Goal: Task Accomplishment & Management: Manage account settings

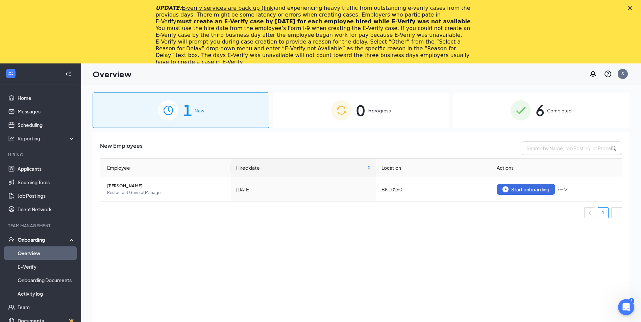
click at [632, 7] on icon "Close" at bounding box center [630, 8] width 4 height 4
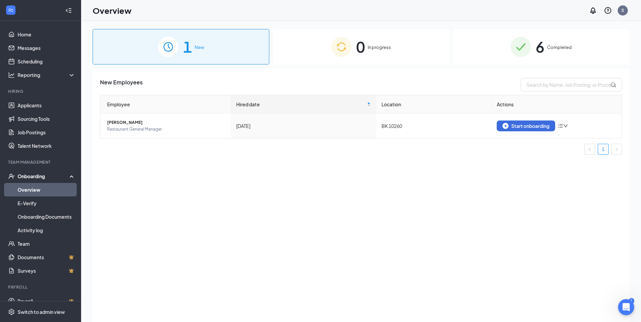
click at [209, 46] on div "1 New" at bounding box center [181, 46] width 177 height 35
click at [535, 42] on div "6 Completed" at bounding box center [541, 46] width 177 height 35
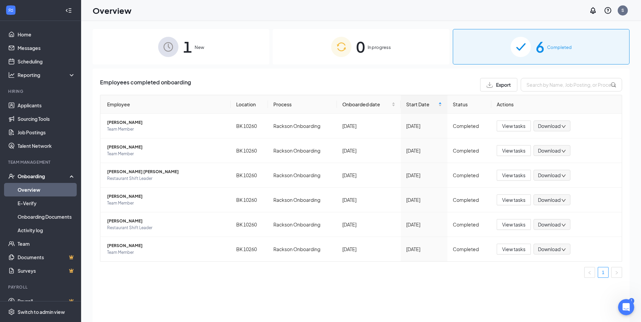
click at [98, 104] on div "Employees completed onboarding Export Employee Location Process Onboarded date …" at bounding box center [361, 204] width 537 height 271
click at [146, 148] on span "[PERSON_NAME]" at bounding box center [166, 147] width 118 height 7
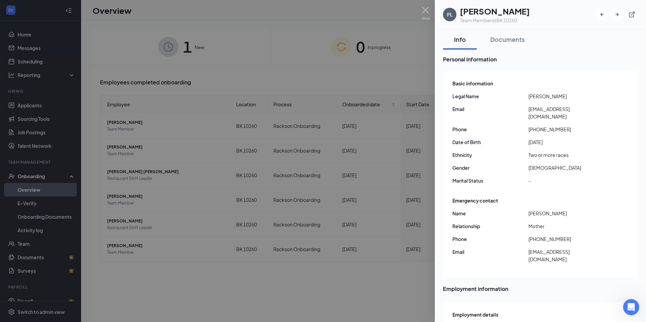
click at [421, 8] on div at bounding box center [323, 161] width 646 height 322
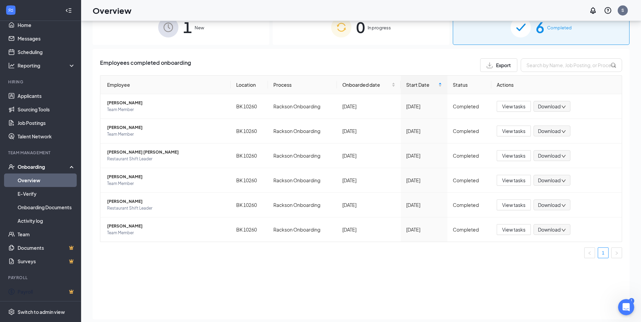
scroll to position [30, 0]
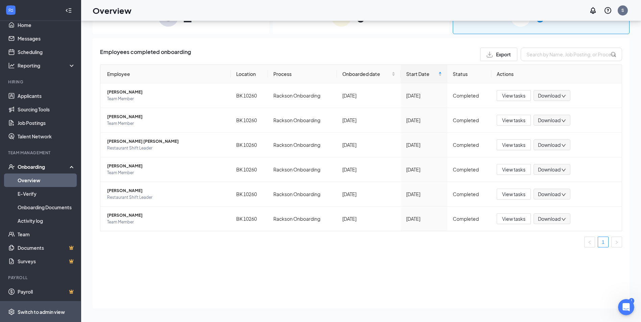
click at [54, 317] on span "Switch to admin view" at bounding box center [47, 312] width 58 height 21
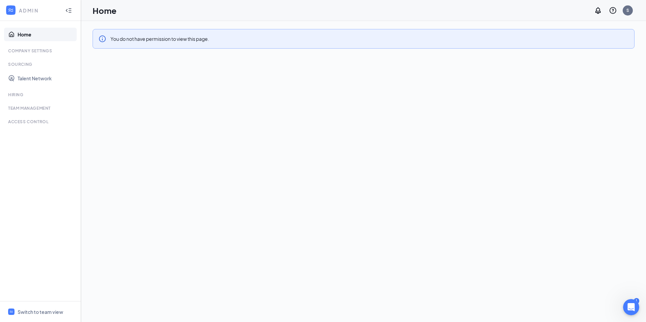
click at [13, 94] on div "Hiring" at bounding box center [41, 95] width 66 height 6
click at [14, 94] on div "Hiring" at bounding box center [41, 95] width 66 height 6
click at [36, 77] on link "Talent Network" at bounding box center [47, 79] width 58 height 14
click at [296, 36] on div "You do not have permission to view this page." at bounding box center [364, 39] width 542 height 20
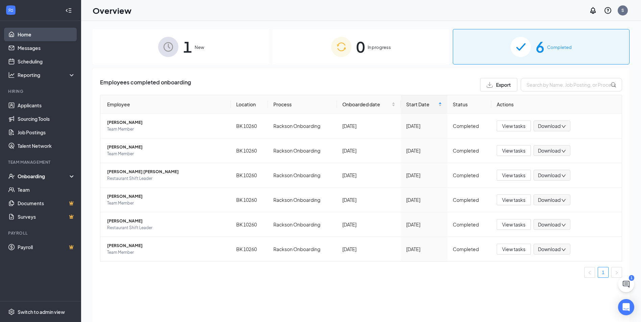
click at [39, 32] on link "Home" at bounding box center [47, 35] width 58 height 14
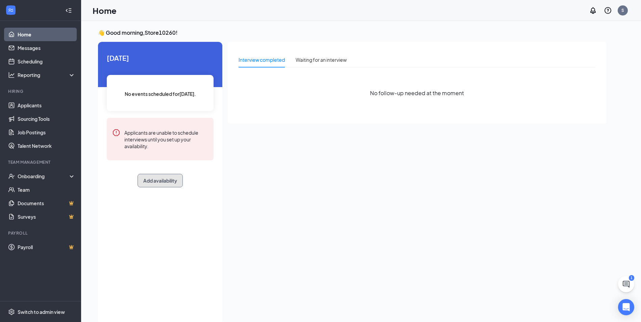
click at [159, 185] on button "Add availability" at bounding box center [159, 181] width 45 height 14
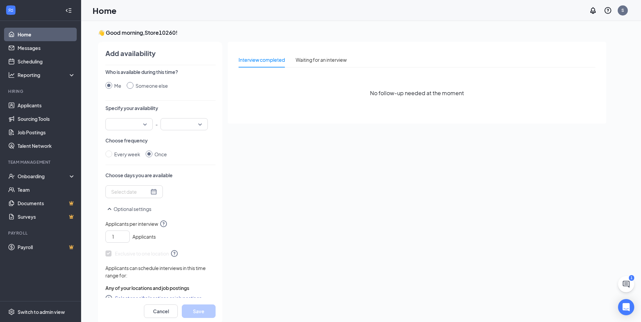
click at [130, 83] on input "Someone else" at bounding box center [130, 85] width 7 height 7
radio input "true"
click at [115, 86] on div "Me" at bounding box center [117, 85] width 7 height 7
click at [112, 86] on input "Me" at bounding box center [108, 85] width 7 height 7
radio input "true"
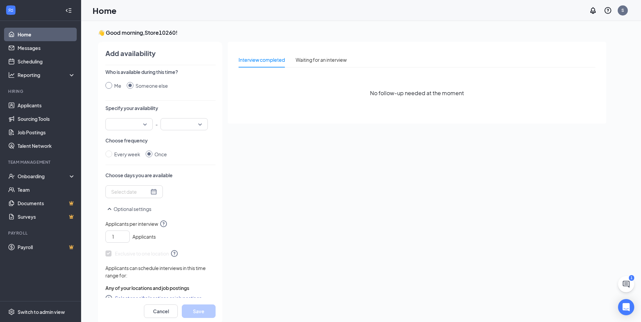
radio input "false"
click at [139, 126] on input "search" at bounding box center [126, 124] width 34 height 11
click at [124, 188] on span "10:00 AM" at bounding box center [121, 189] width 20 height 7
click at [185, 126] on input "search" at bounding box center [181, 124] width 34 height 11
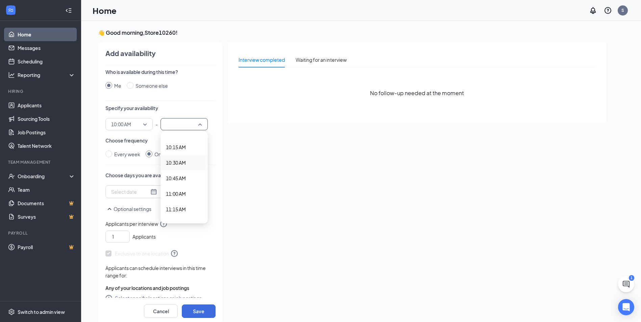
scroll to position [642, 0]
click at [181, 187] on span "11:00 AM" at bounding box center [176, 183] width 20 height 7
click at [112, 153] on input "Every week" at bounding box center [108, 154] width 7 height 7
radio input "true"
radio input "false"
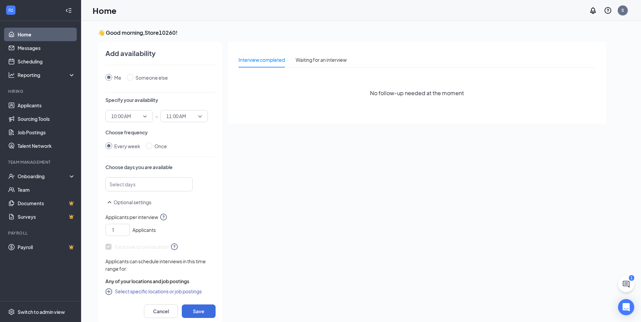
scroll to position [10, 0]
click at [158, 181] on div at bounding box center [145, 182] width 69 height 11
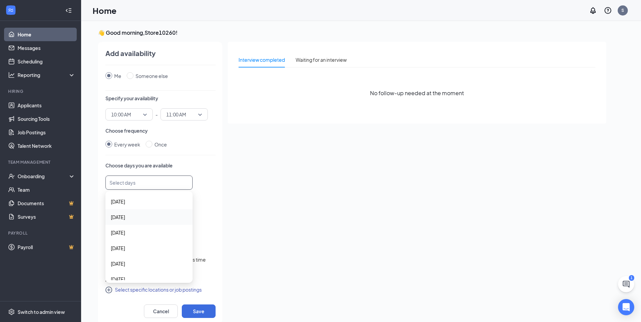
click at [131, 219] on span "Monday" at bounding box center [149, 216] width 76 height 7
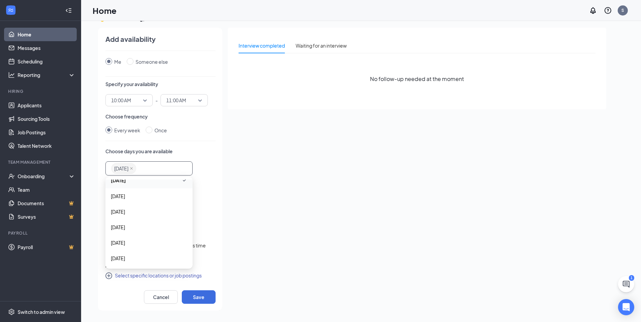
click at [186, 153] on p "Choose days you are available" at bounding box center [160, 151] width 110 height 7
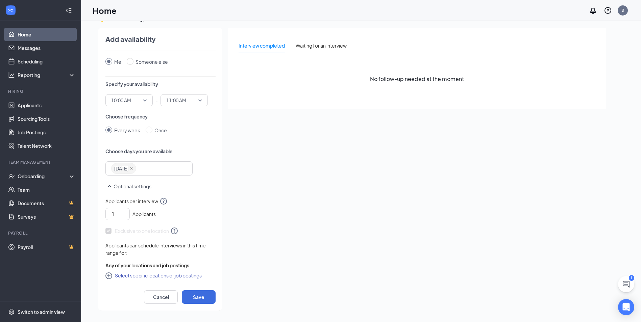
click at [128, 184] on button "Optional settings" at bounding box center [128, 186] width 46 height 8
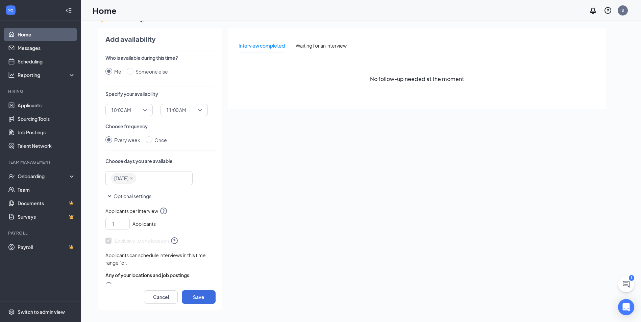
scroll to position [0, 0]
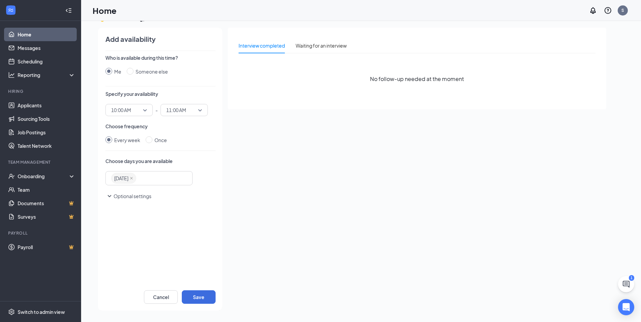
click at [125, 196] on button "Optional settings" at bounding box center [128, 196] width 46 height 8
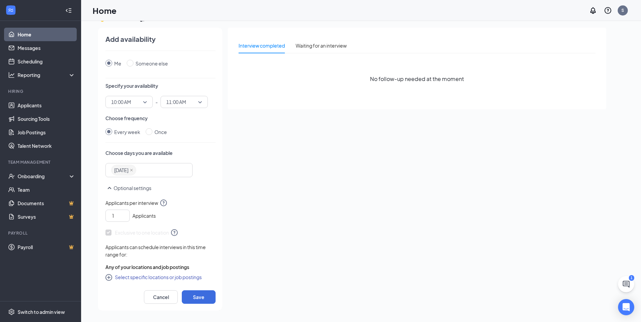
scroll to position [10, 0]
click at [126, 210] on icon "up" at bounding box center [126, 212] width 4 height 5
type input "3"
click at [126, 210] on icon "up" at bounding box center [126, 212] width 4 height 5
click at [197, 299] on button "Save" at bounding box center [199, 297] width 34 height 14
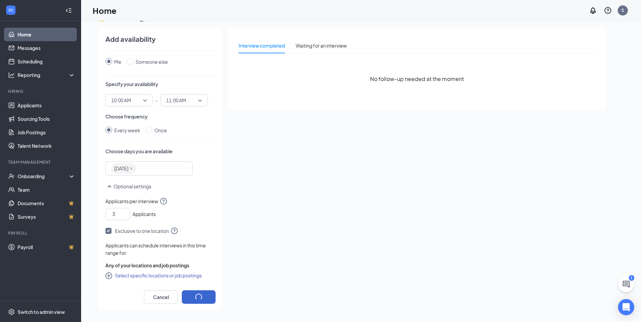
radio input "false"
radio input "true"
type input "1"
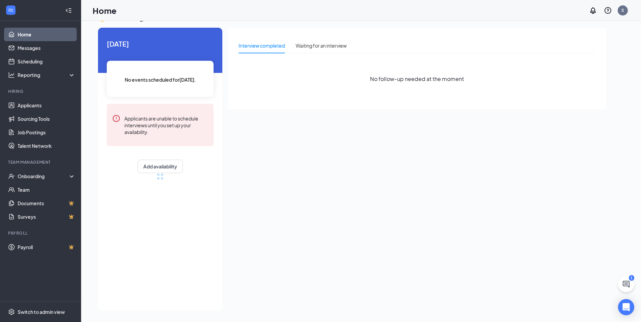
scroll to position [8, 0]
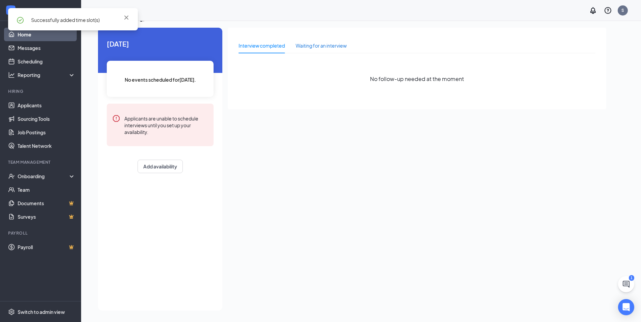
click at [328, 49] on div "Waiting for an interview" at bounding box center [321, 45] width 51 height 7
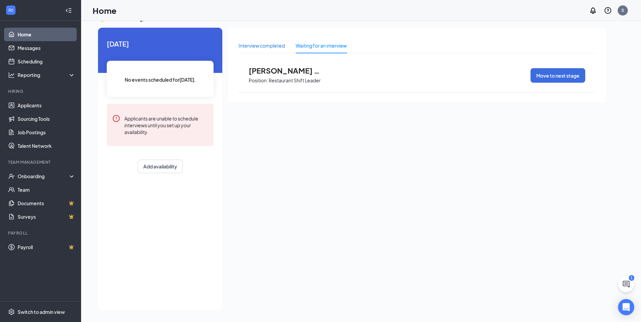
click at [283, 43] on div "Interview completed" at bounding box center [261, 45] width 46 height 7
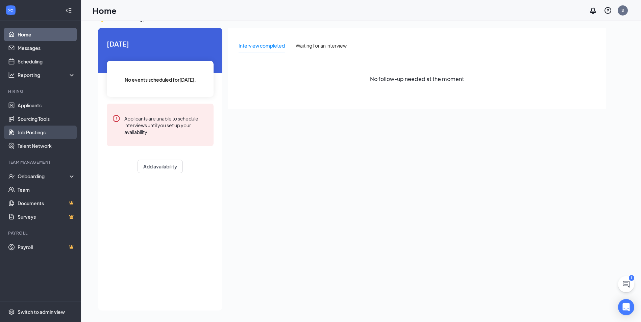
click at [43, 136] on link "Job Postings" at bounding box center [47, 133] width 58 height 14
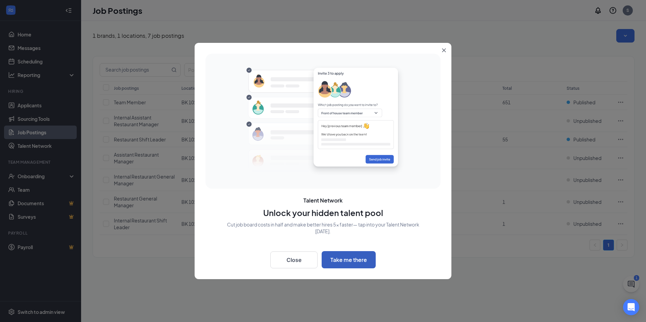
click at [357, 264] on button "Take me there" at bounding box center [349, 259] width 54 height 17
click at [297, 256] on button "Close" at bounding box center [293, 260] width 47 height 17
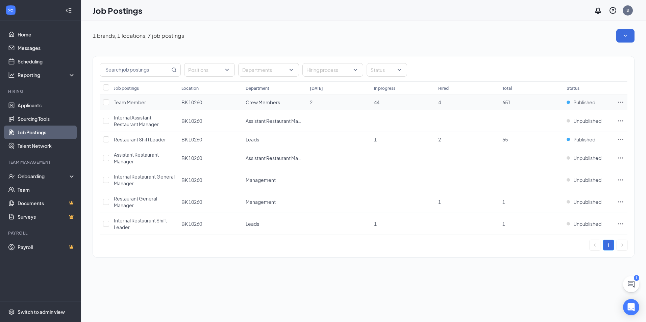
click at [620, 103] on icon "Ellipses" at bounding box center [620, 102] width 5 height 1
click at [107, 105] on input "checkbox" at bounding box center [106, 102] width 6 height 6
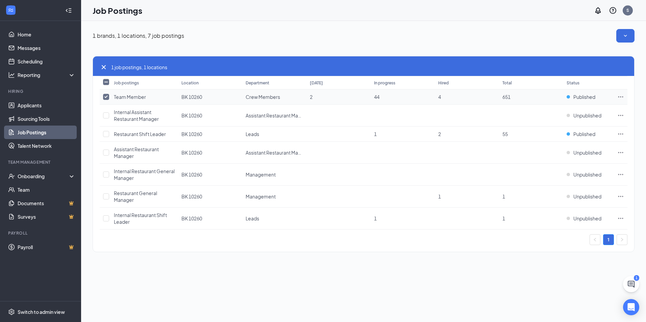
click at [104, 99] on input "checkbox" at bounding box center [106, 97] width 6 height 6
checkbox input "false"
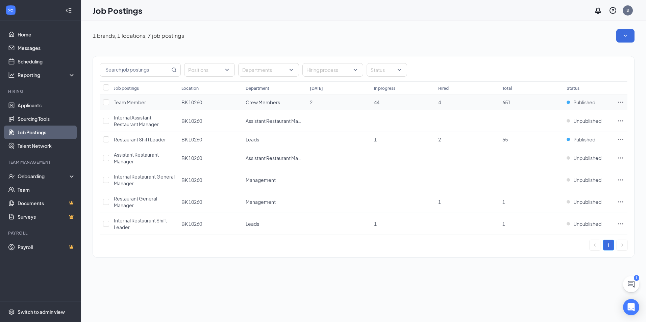
click at [147, 104] on td "Team Member" at bounding box center [144, 102] width 68 height 15
click at [144, 104] on span "Team Member" at bounding box center [130, 102] width 32 height 6
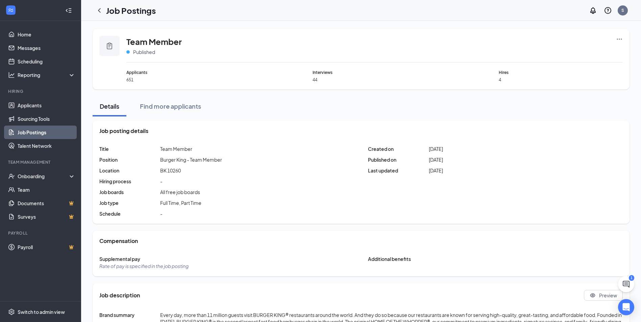
click at [617, 38] on icon "Ellipses" at bounding box center [619, 39] width 7 height 7
click at [427, 45] on div "Team Member Published" at bounding box center [374, 49] width 496 height 27
click at [107, 46] on icon "Clipboard" at bounding box center [109, 46] width 5 height 7
drag, startPoint x: 107, startPoint y: 46, endPoint x: 131, endPoint y: 52, distance: 24.7
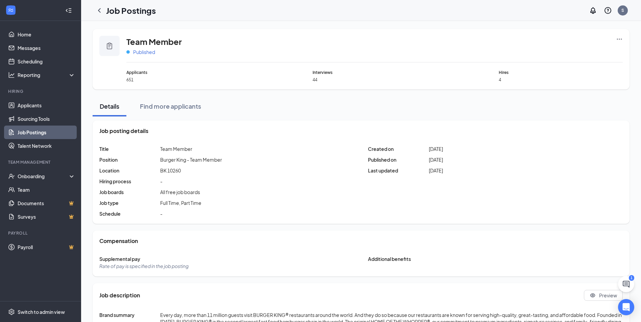
click at [131, 52] on div "Published" at bounding box center [153, 52] width 55 height 7
click at [137, 51] on span "Published" at bounding box center [144, 52] width 22 height 7
click at [146, 51] on span "Published" at bounding box center [144, 52] width 22 height 7
click at [619, 40] on icon "Ellipses" at bounding box center [619, 39] width 7 height 7
click at [477, 104] on div "Details Find more applicants" at bounding box center [361, 106] width 537 height 20
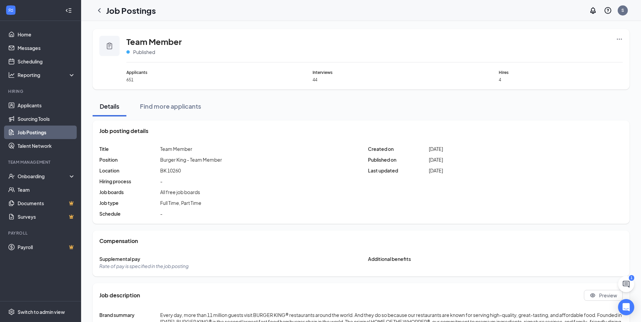
click at [632, 278] on div "1" at bounding box center [631, 278] width 5 height 6
click at [628, 279] on button at bounding box center [626, 284] width 16 height 16
click at [542, 316] on div "1" at bounding box center [540, 314] width 3 height 6
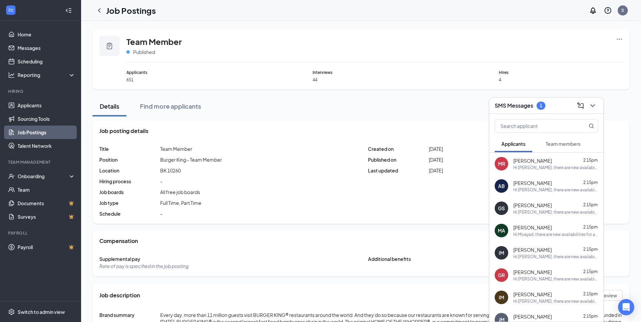
click at [549, 71] on span "Hires" at bounding box center [561, 72] width 124 height 6
click at [53, 133] on link "Job Postings" at bounding box center [47, 133] width 58 height 14
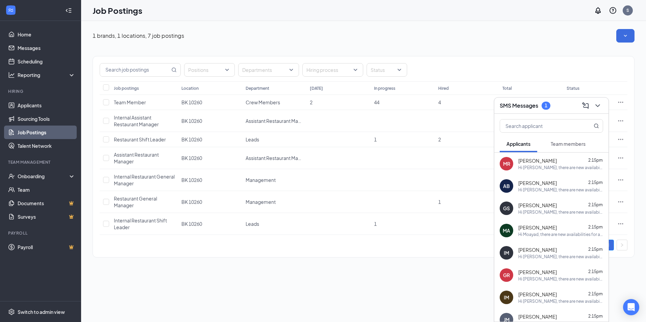
click at [569, 108] on div "SMS Messages 1" at bounding box center [551, 105] width 103 height 10
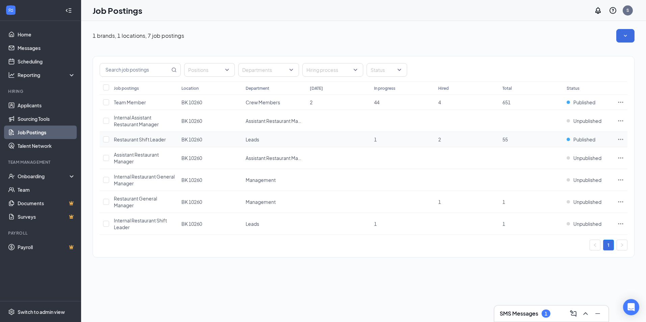
click at [140, 140] on span "Restaurant Shift Leader" at bounding box center [140, 139] width 52 height 6
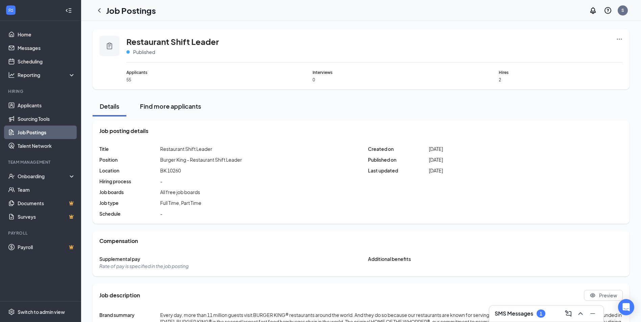
click at [174, 112] on button "Find more applicants" at bounding box center [170, 106] width 75 height 20
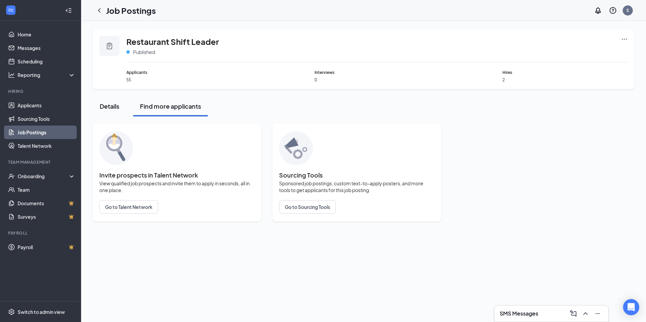
click at [107, 106] on div "Details" at bounding box center [109, 106] width 20 height 8
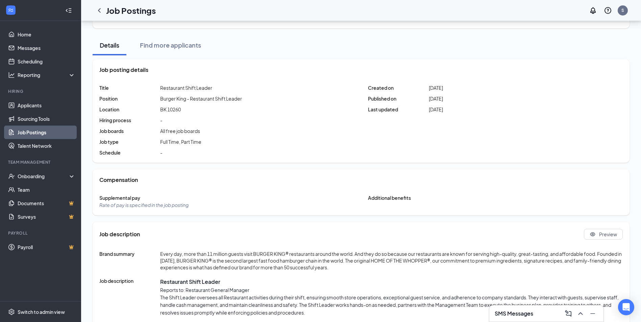
scroll to position [42, 0]
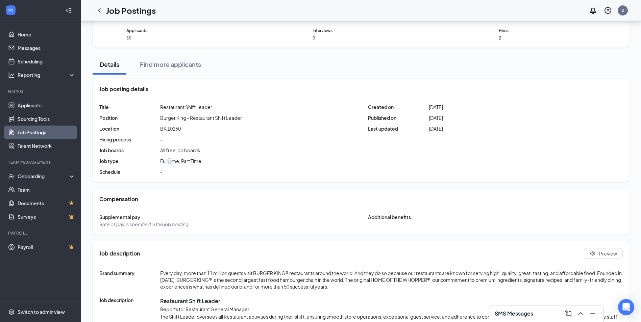
click at [170, 158] on span "Full Time, Part Time" at bounding box center [180, 161] width 41 height 7
drag, startPoint x: 170, startPoint y: 158, endPoint x: 167, endPoint y: 164, distance: 7.3
click at [167, 164] on span "Full Time, Part Time" at bounding box center [180, 161] width 41 height 7
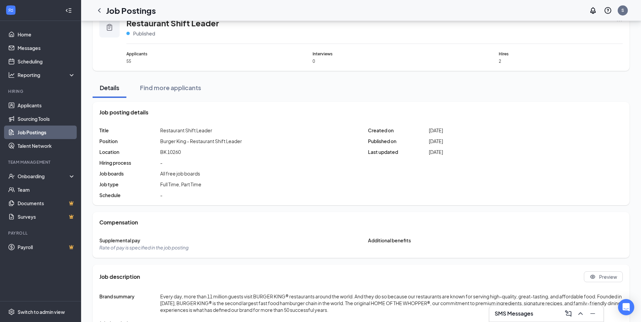
scroll to position [0, 0]
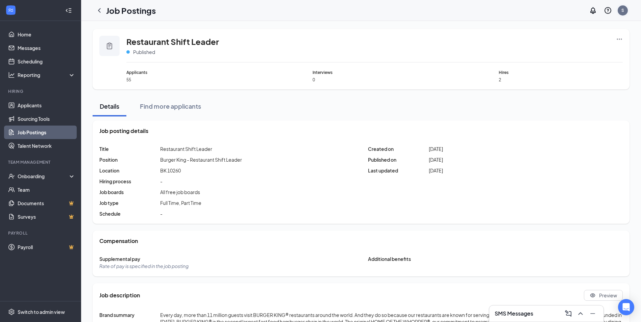
click at [628, 14] on div "S" at bounding box center [623, 11] width 14 height 14
click at [595, 47] on link "My profile" at bounding box center [588, 46] width 73 height 7
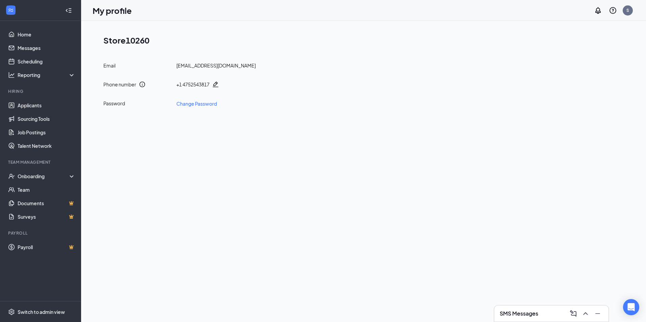
click at [216, 82] on icon "Pencil" at bounding box center [215, 84] width 7 height 7
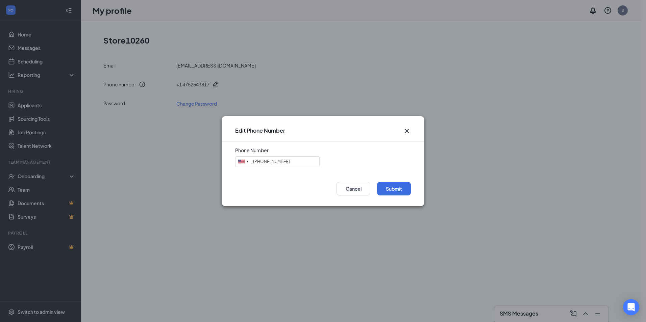
click at [404, 133] on icon "Cross" at bounding box center [407, 131] width 8 height 8
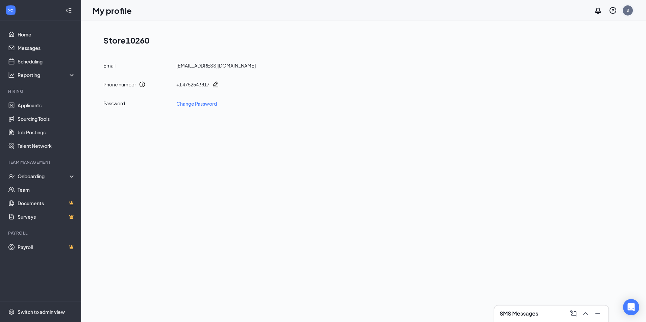
click at [633, 11] on div "S" at bounding box center [628, 11] width 14 height 14
click at [576, 60] on link "Account settings" at bounding box center [593, 59] width 73 height 7
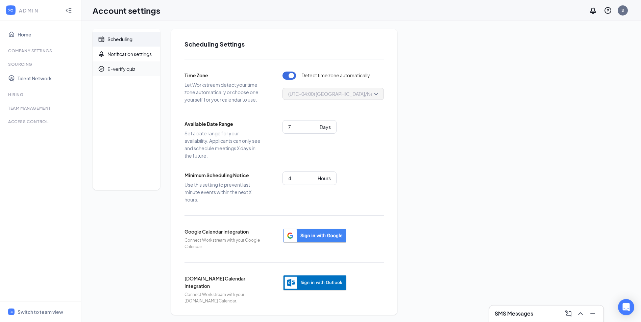
click at [118, 69] on div "E-verify quiz" at bounding box center [121, 69] width 28 height 7
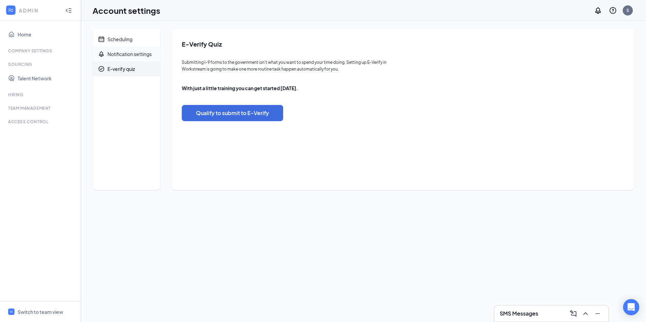
click at [125, 52] on div "Notification settings" at bounding box center [129, 54] width 44 height 7
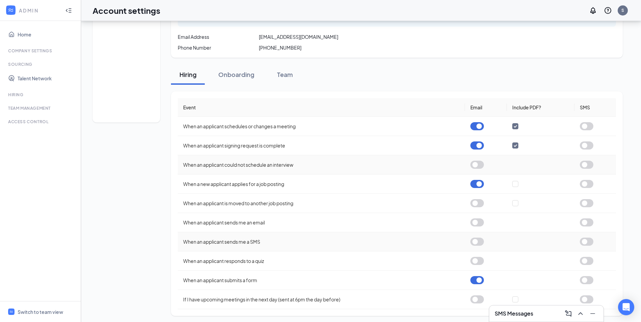
scroll to position [70, 0]
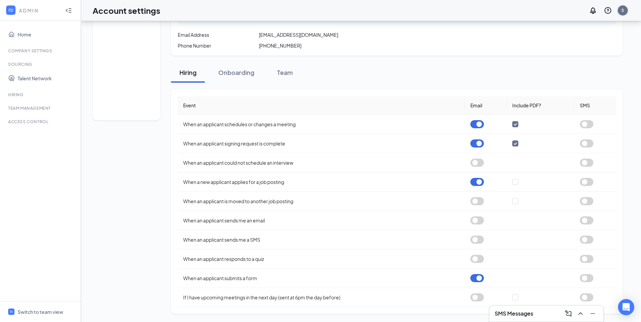
click at [623, 10] on div "S" at bounding box center [622, 10] width 10 height 10
click at [564, 25] on div "Rackson Restaurants, LLC" at bounding box center [588, 30] width 81 height 14
click at [566, 29] on div "Rackson Restaurants, LLC" at bounding box center [588, 30] width 81 height 14
click at [9, 5] on div at bounding box center [11, 10] width 12 height 12
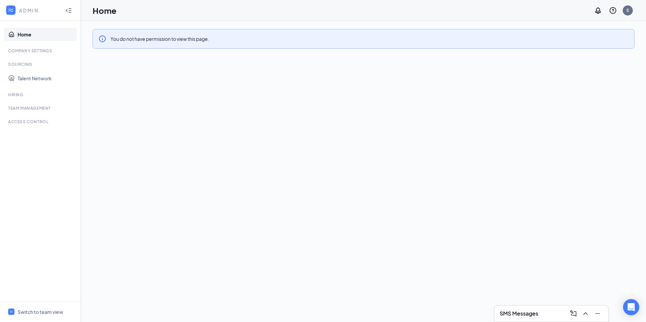
drag, startPoint x: 107, startPoint y: 16, endPoint x: 107, endPoint y: 11, distance: 4.7
click at [107, 16] on div "Home S" at bounding box center [363, 10] width 565 height 21
click at [107, 11] on h1 "Home" at bounding box center [105, 10] width 24 height 11
click at [72, 11] on div at bounding box center [69, 11] width 14 height 14
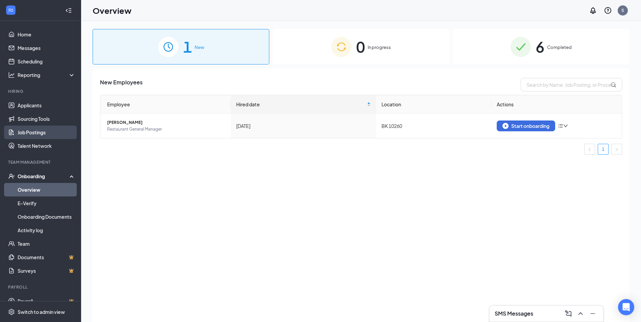
click at [48, 137] on link "Job Postings" at bounding box center [47, 133] width 58 height 14
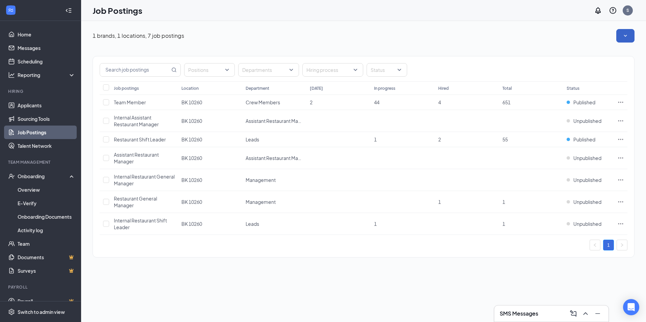
click at [623, 37] on icon "SmallChevronDown" at bounding box center [625, 35] width 7 height 7
click at [605, 86] on span "View job postings on the career page" at bounding box center [583, 82] width 91 height 7
click at [623, 99] on icon "Ellipses" at bounding box center [620, 102] width 7 height 7
click at [592, 125] on p "Get more applicants with these quick and easy sourcing tools." at bounding box center [573, 126] width 91 height 11
click at [222, 140] on td "BK 10260" at bounding box center [210, 139] width 64 height 15
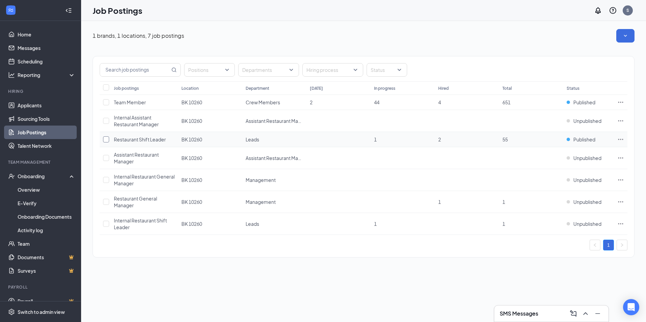
click at [106, 141] on input "checkbox" at bounding box center [106, 139] width 6 height 6
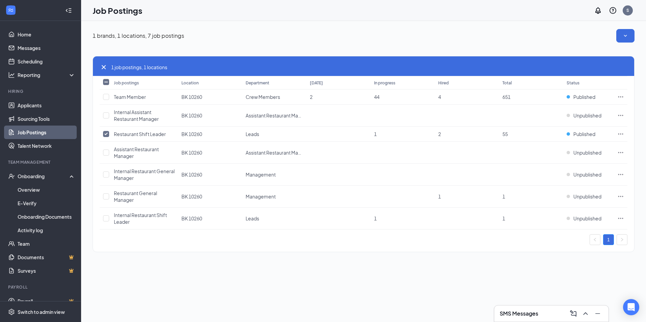
click at [106, 67] on icon "Cross" at bounding box center [104, 67] width 8 height 8
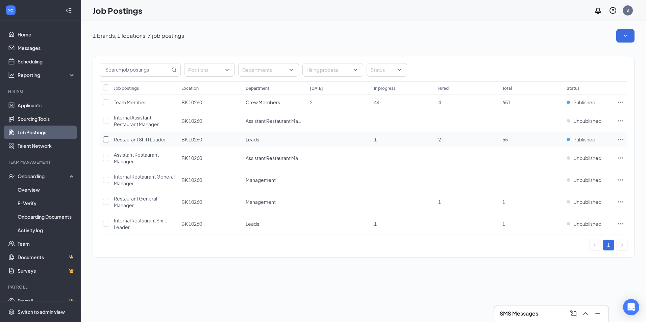
click at [105, 138] on input "checkbox" at bounding box center [106, 139] width 6 height 6
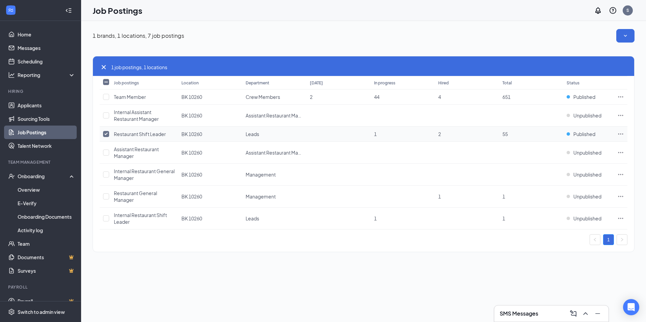
click at [620, 133] on icon "Ellipses" at bounding box center [620, 134] width 7 height 7
click at [355, 135] on td at bounding box center [338, 134] width 64 height 15
click at [105, 132] on input "checkbox" at bounding box center [106, 134] width 6 height 6
checkbox input "false"
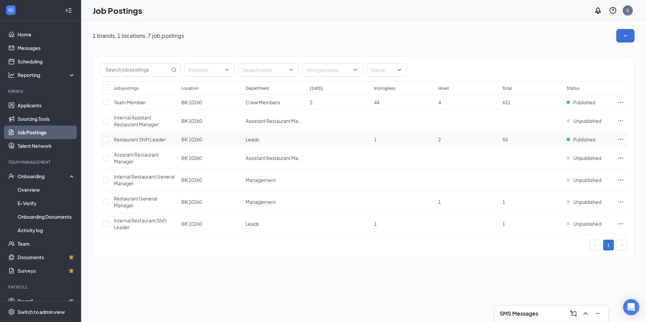
click at [135, 140] on span "Restaurant Shift Leader" at bounding box center [140, 139] width 52 height 6
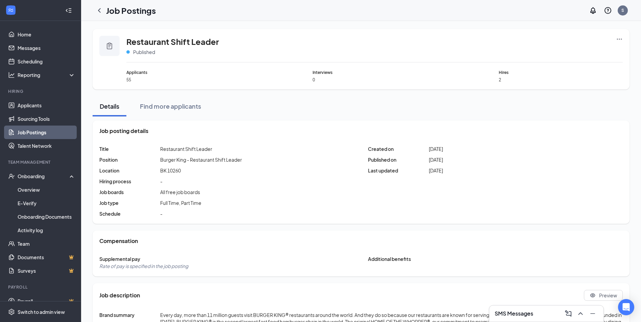
click at [110, 48] on icon "Clipboard" at bounding box center [109, 46] width 8 height 8
drag, startPoint x: 110, startPoint y: 48, endPoint x: 216, endPoint y: 51, distance: 106.1
click at [216, 51] on div "Published" at bounding box center [172, 52] width 93 height 7
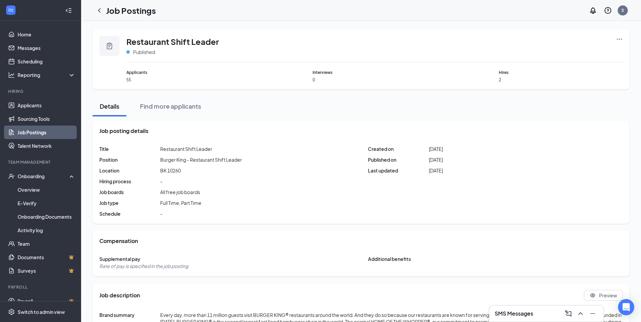
click at [616, 41] on icon "Ellipses" at bounding box center [619, 39] width 7 height 7
click at [559, 97] on span "View applicants" at bounding box center [544, 97] width 34 height 6
click at [166, 102] on div "Find more applicants" at bounding box center [170, 106] width 61 height 8
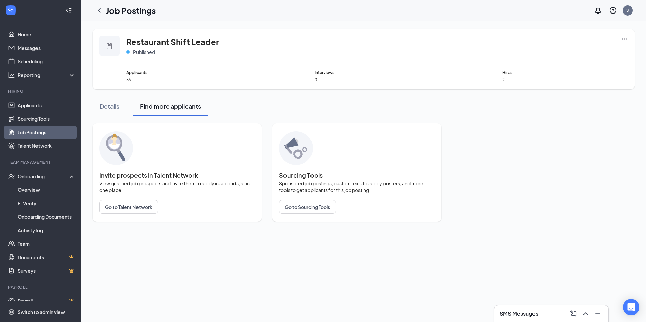
click at [138, 78] on span "55" at bounding box center [188, 80] width 125 height 6
click at [138, 26] on div "Restaurant Shift Leader Published Applicants 55 Interviews 0 Hires 2 Details Fi…" at bounding box center [363, 125] width 565 height 209
drag, startPoint x: 335, startPoint y: 40, endPoint x: 372, endPoint y: 38, distance: 36.2
click at [339, 40] on div "Restaurant Shift Leader Published" at bounding box center [376, 49] width 501 height 27
click at [567, 45] on link "Help center" at bounding box center [578, 46] width 73 height 7
